Goal: Information Seeking & Learning: Check status

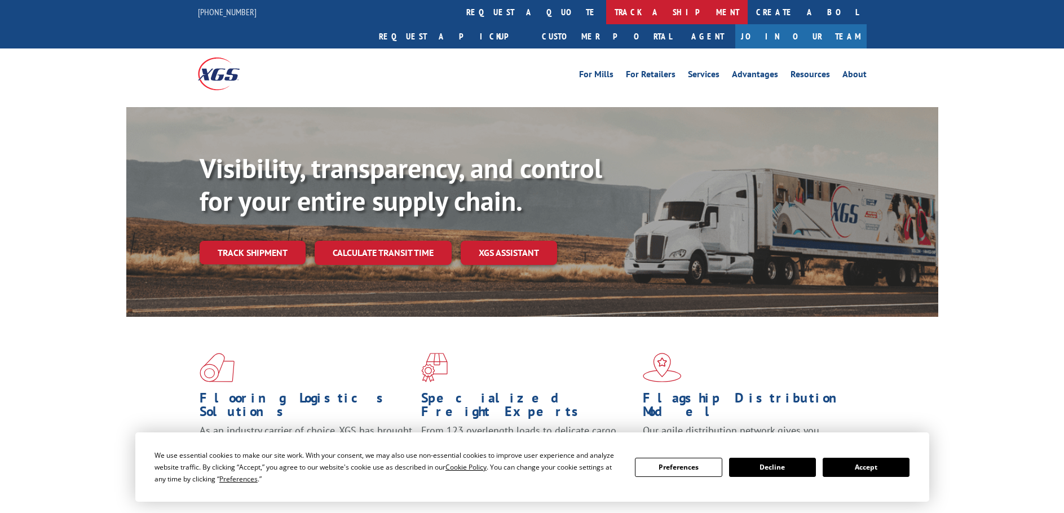
click at [606, 13] on link "track a shipment" at bounding box center [677, 12] width 142 height 24
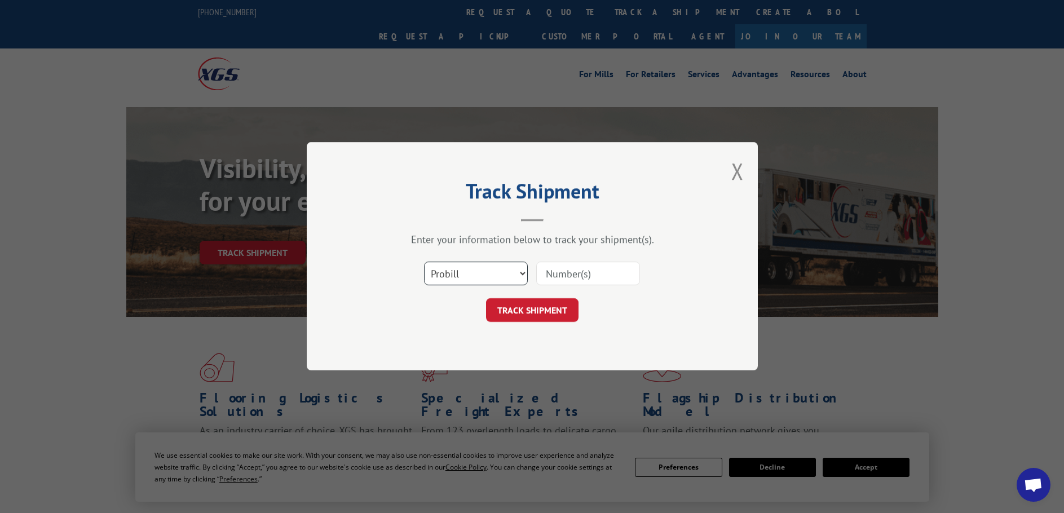
click at [469, 276] on select "Select category... Probill BOL PO" at bounding box center [476, 274] width 104 height 24
select select "bol"
click at [424, 262] on select "Select category... Probill BOL PO" at bounding box center [476, 274] width 104 height 24
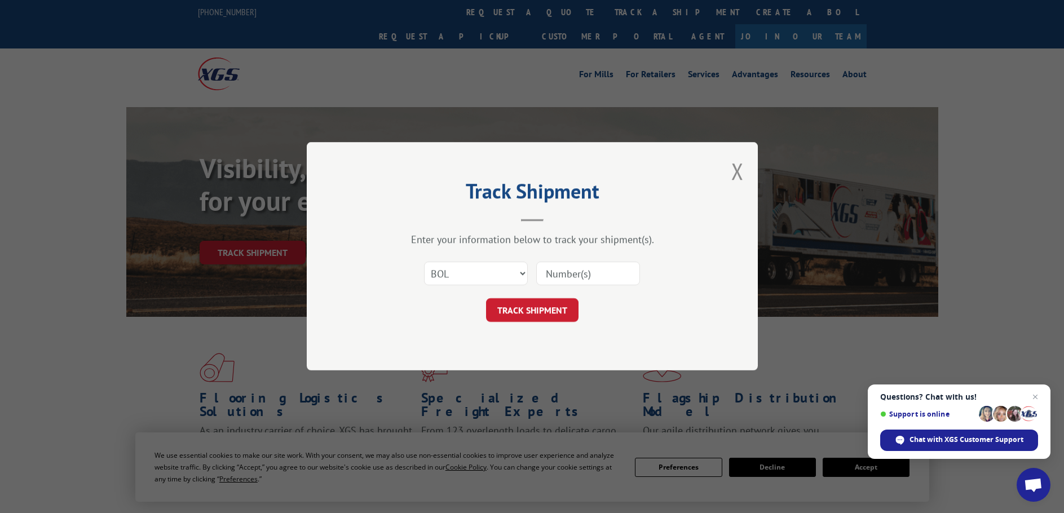
paste input "6013904"
type input "6013904"
click at [518, 315] on button "TRACK SHIPMENT" at bounding box center [532, 311] width 92 height 24
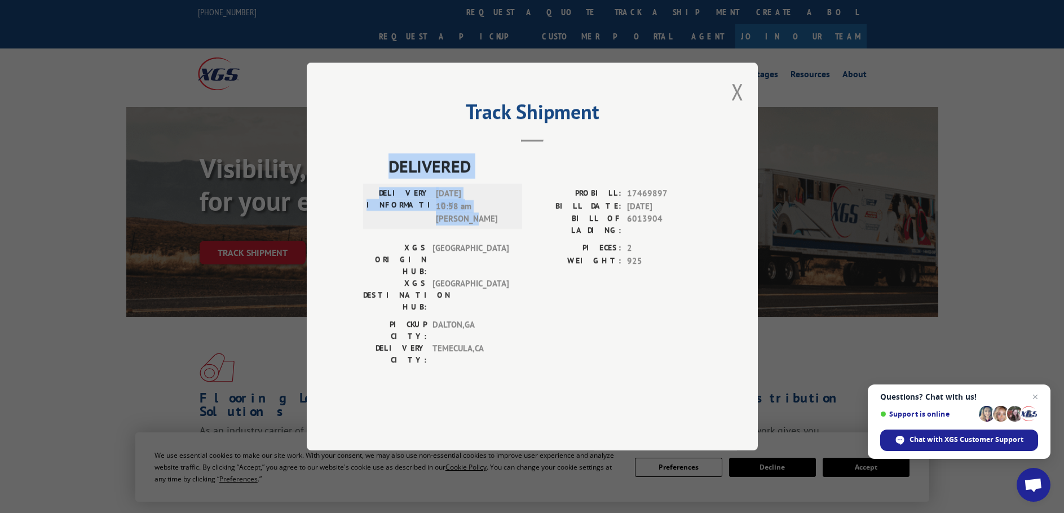
drag, startPoint x: 480, startPoint y: 250, endPoint x: 369, endPoint y: 191, distance: 126.2
click at [369, 191] on div "DELIVERED DELIVERY INFORMATION: [DATE] 10:58 am [PERSON_NAME] PROBILL: 17469897…" at bounding box center [532, 262] width 338 height 218
copy div "DELIVERED DELIVERY INFORMATION: [DATE] 10:58 am [PERSON_NAME]"
